Goal: Find specific page/section: Find specific page/section

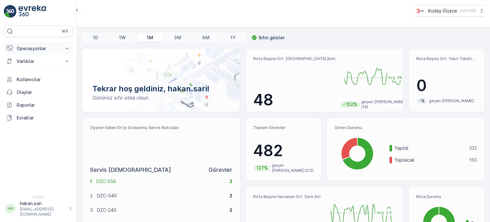
click at [50, 46] on p "Operasyonlar" at bounding box center [38, 48] width 43 height 6
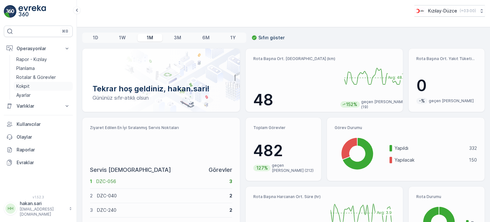
click at [27, 87] on p "Kokpit" at bounding box center [22, 86] width 13 height 6
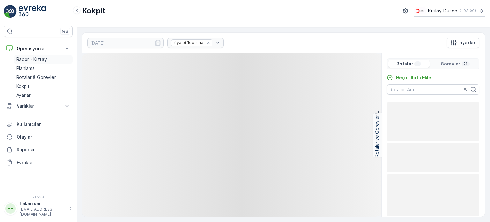
click at [23, 55] on link "Rapor - Kızılay" at bounding box center [43, 59] width 59 height 9
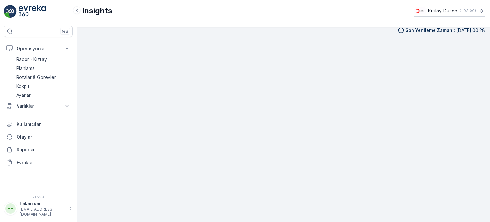
scroll to position [6, 0]
